Goal: Check status: Check status

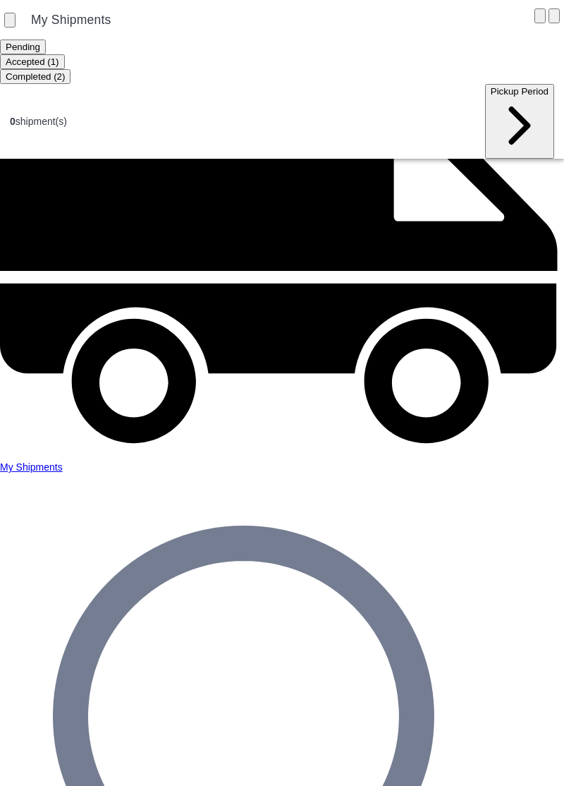
click at [65, 60] on ion-segment-button "Accepted (1)" at bounding box center [32, 61] width 65 height 11
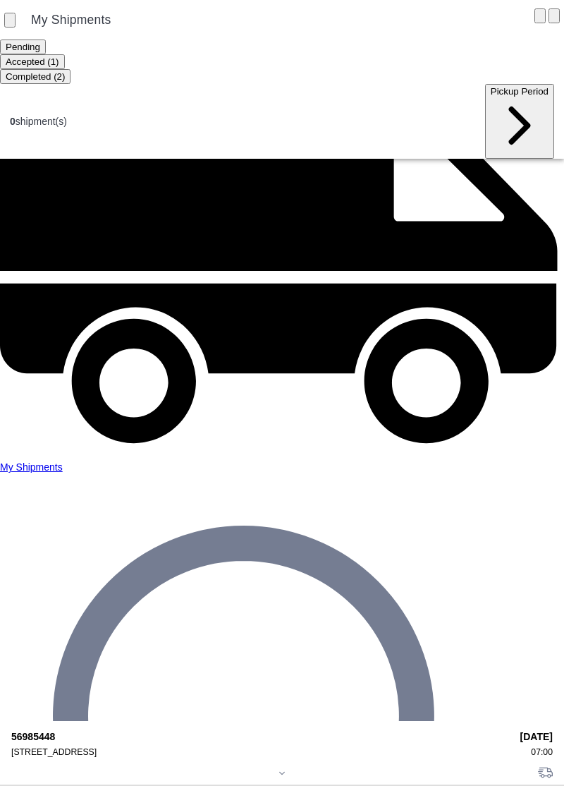
click at [73, 747] on div "[STREET_ADDRESS]" at bounding box center [260, 752] width 499 height 10
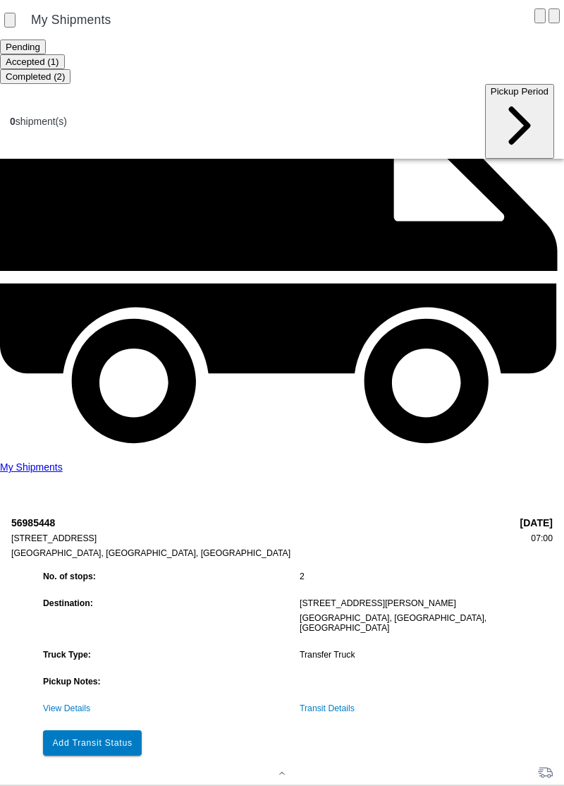
click at [82, 703] on link "View Details" at bounding box center [66, 708] width 47 height 10
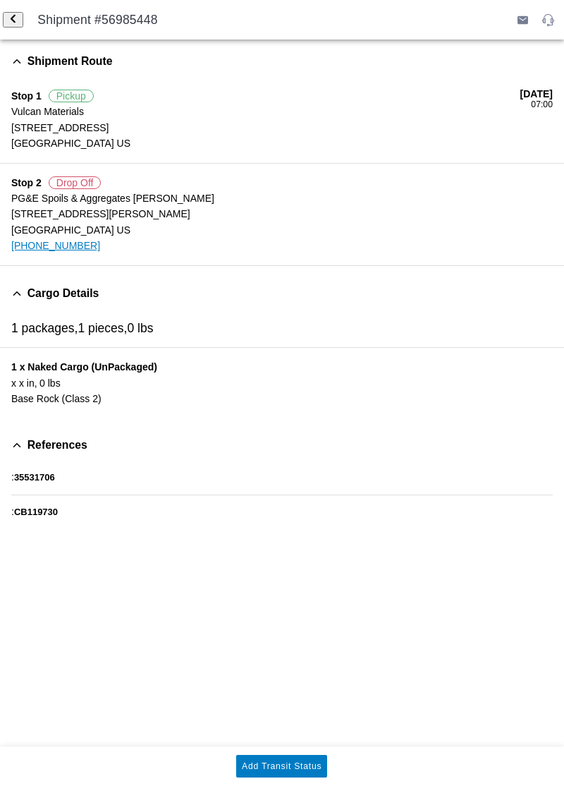
click at [75, 302] on div "Cargo Details" at bounding box center [287, 293] width 553 height 32
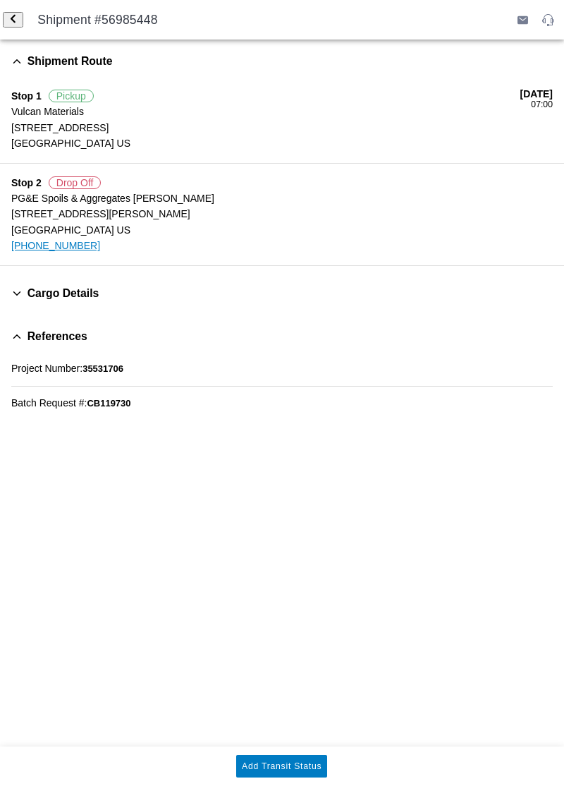
click at [18, 15] on span "back" at bounding box center [12, 20] width 9 height 11
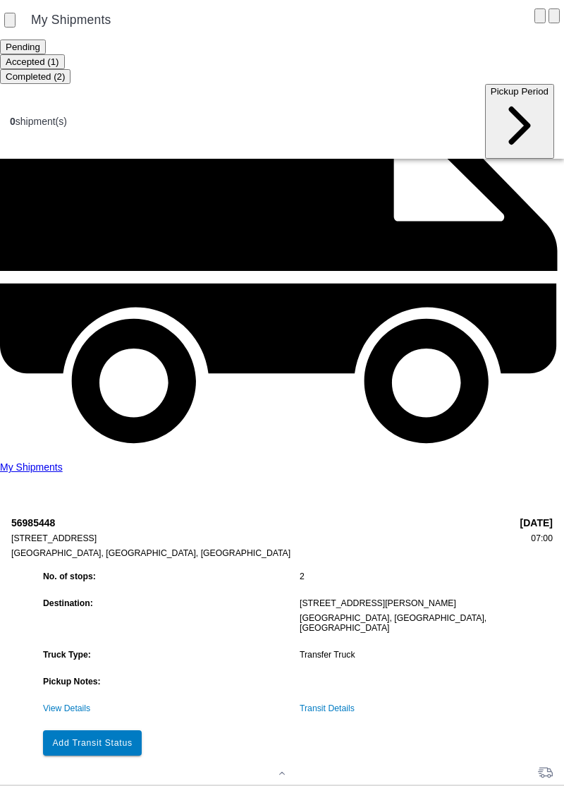
click at [63, 703] on link "View Details" at bounding box center [66, 708] width 47 height 10
